Goal: Task Accomplishment & Management: Use online tool/utility

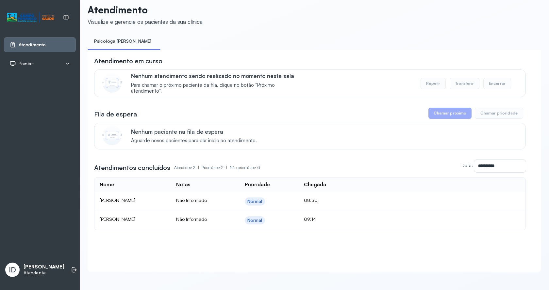
scroll to position [15, 0]
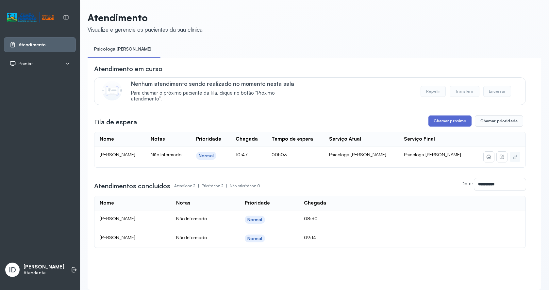
click at [445, 124] on button "Chamar próximo" at bounding box center [449, 121] width 43 height 11
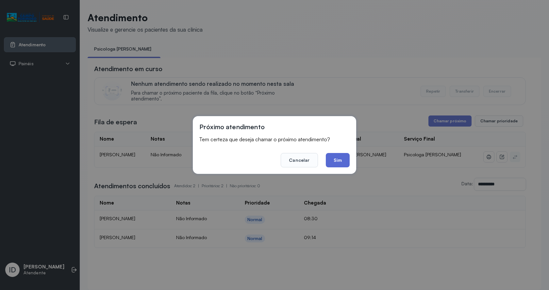
click at [338, 163] on button "Sim" at bounding box center [338, 160] width 24 height 14
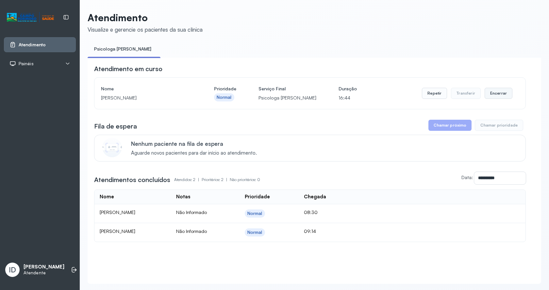
click at [502, 91] on button "Encerrar" at bounding box center [498, 93] width 28 height 11
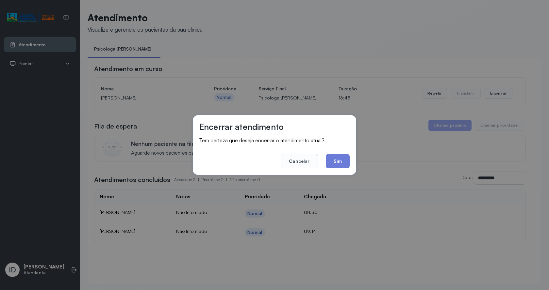
click at [349, 155] on footer "Cancelar Sim" at bounding box center [274, 157] width 150 height 24
click at [347, 160] on button "Sim" at bounding box center [338, 161] width 24 height 14
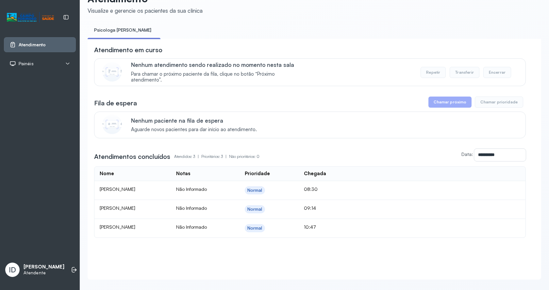
scroll to position [34, 0]
